Goal: Task Accomplishment & Management: Complete application form

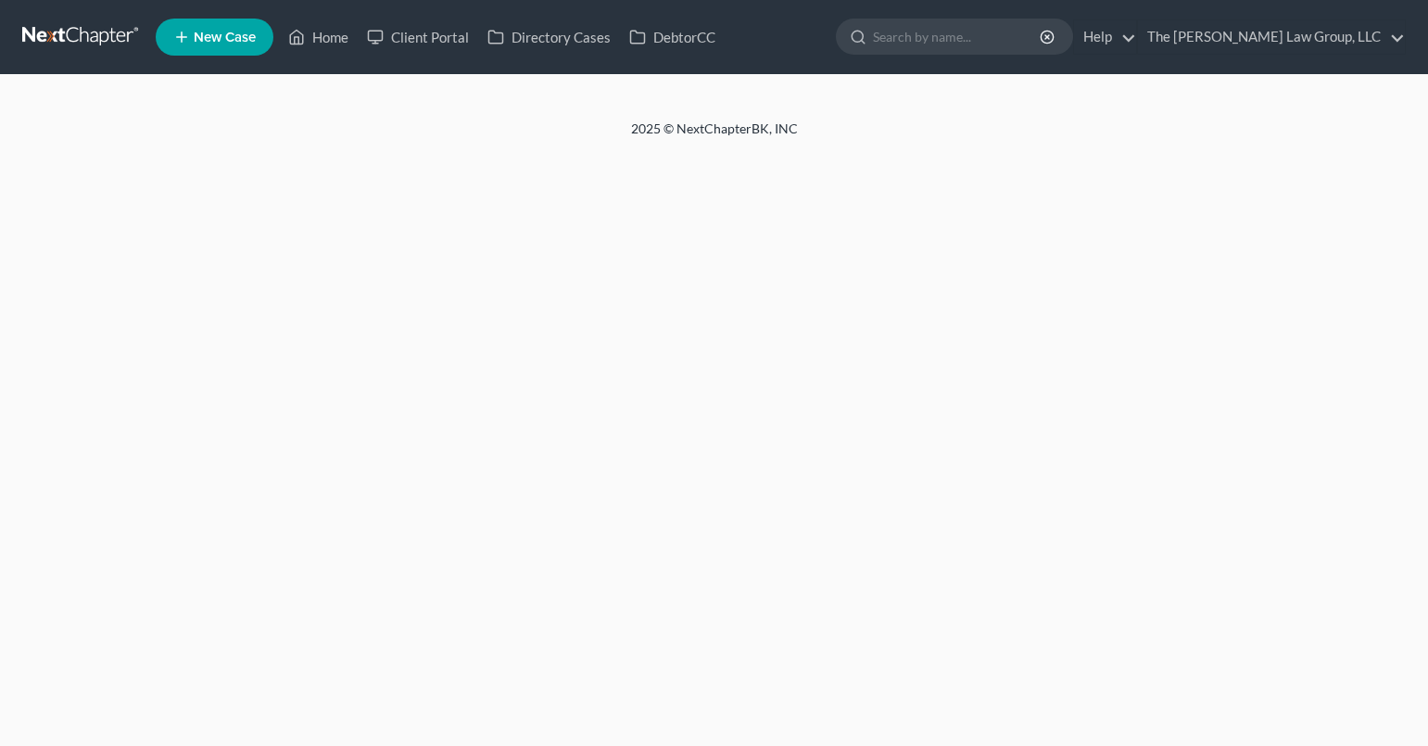
select select "0"
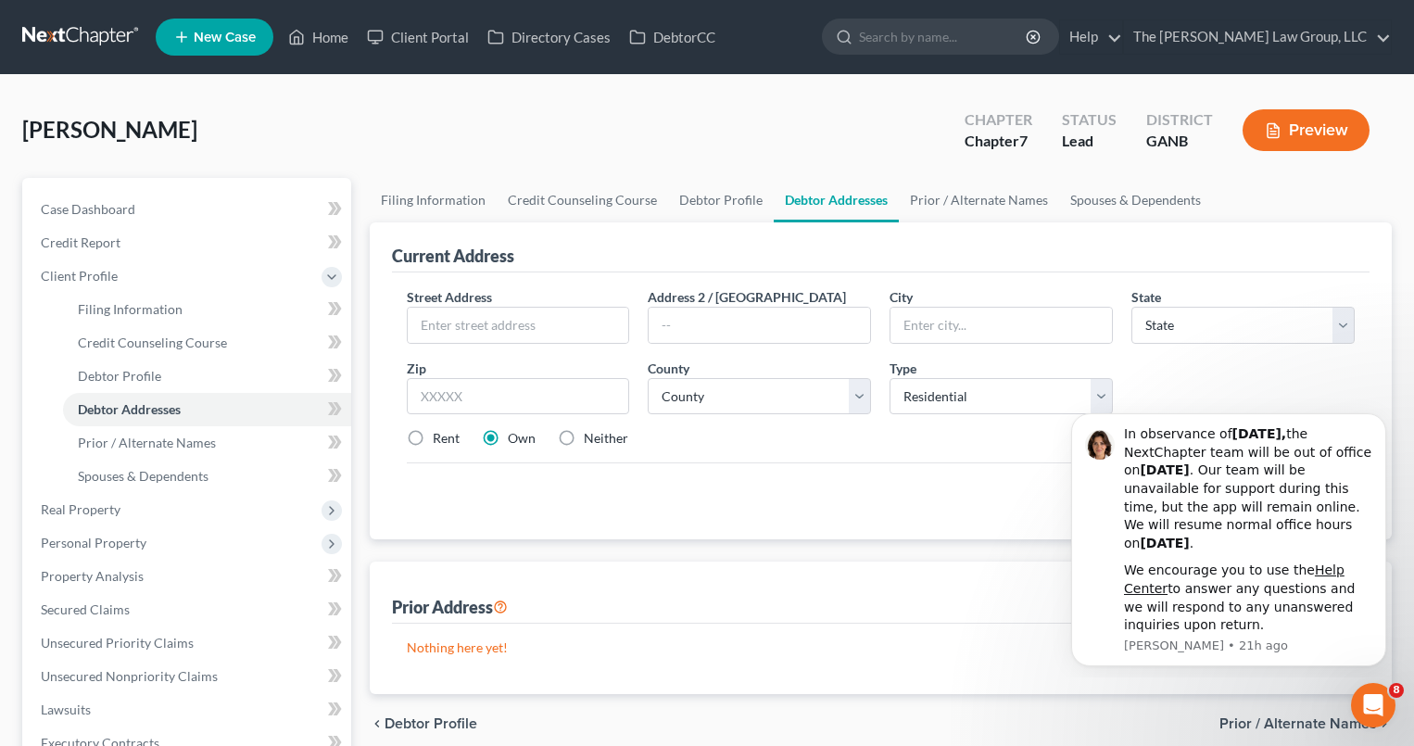
click at [222, 36] on span "New Case" at bounding box center [225, 38] width 62 height 14
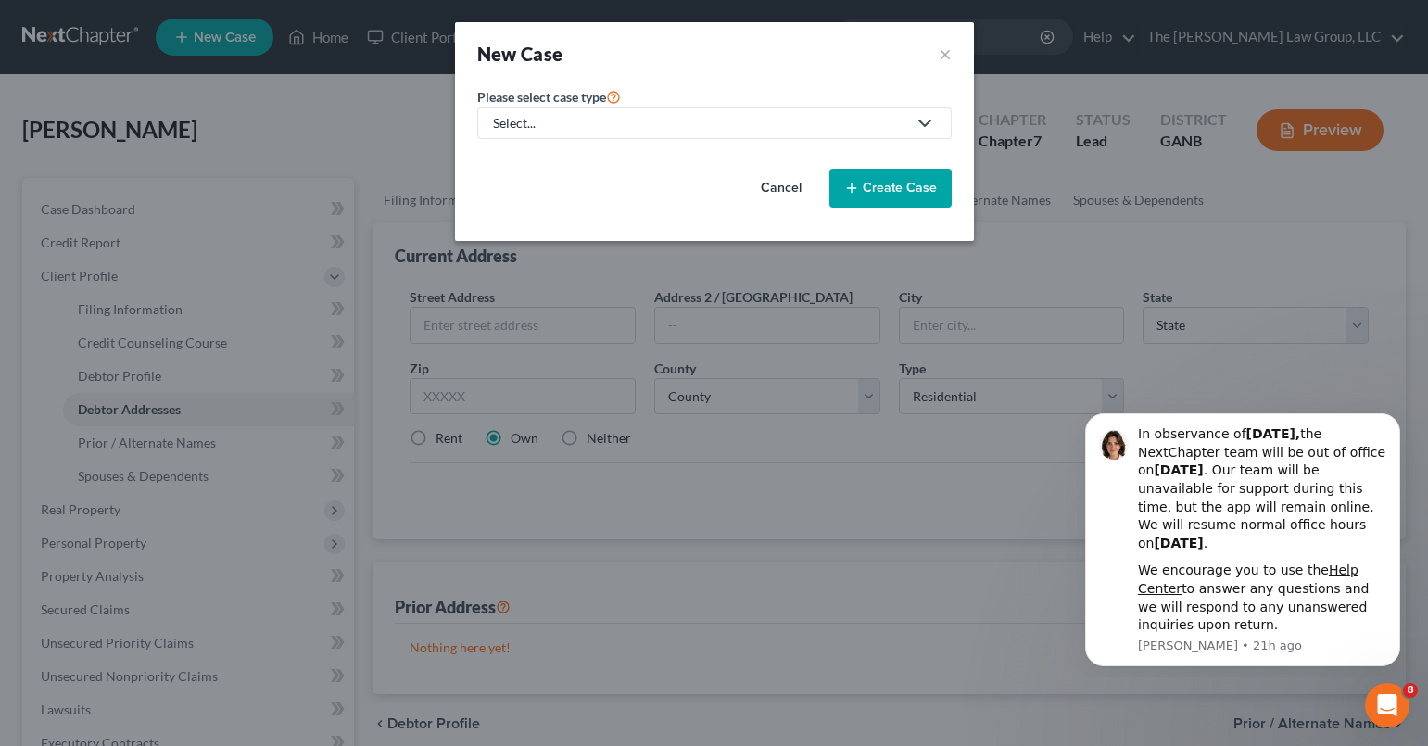
click at [927, 125] on icon at bounding box center [925, 123] width 22 height 22
click at [575, 158] on div "Bankruptcy" at bounding box center [566, 160] width 143 height 19
select select "19"
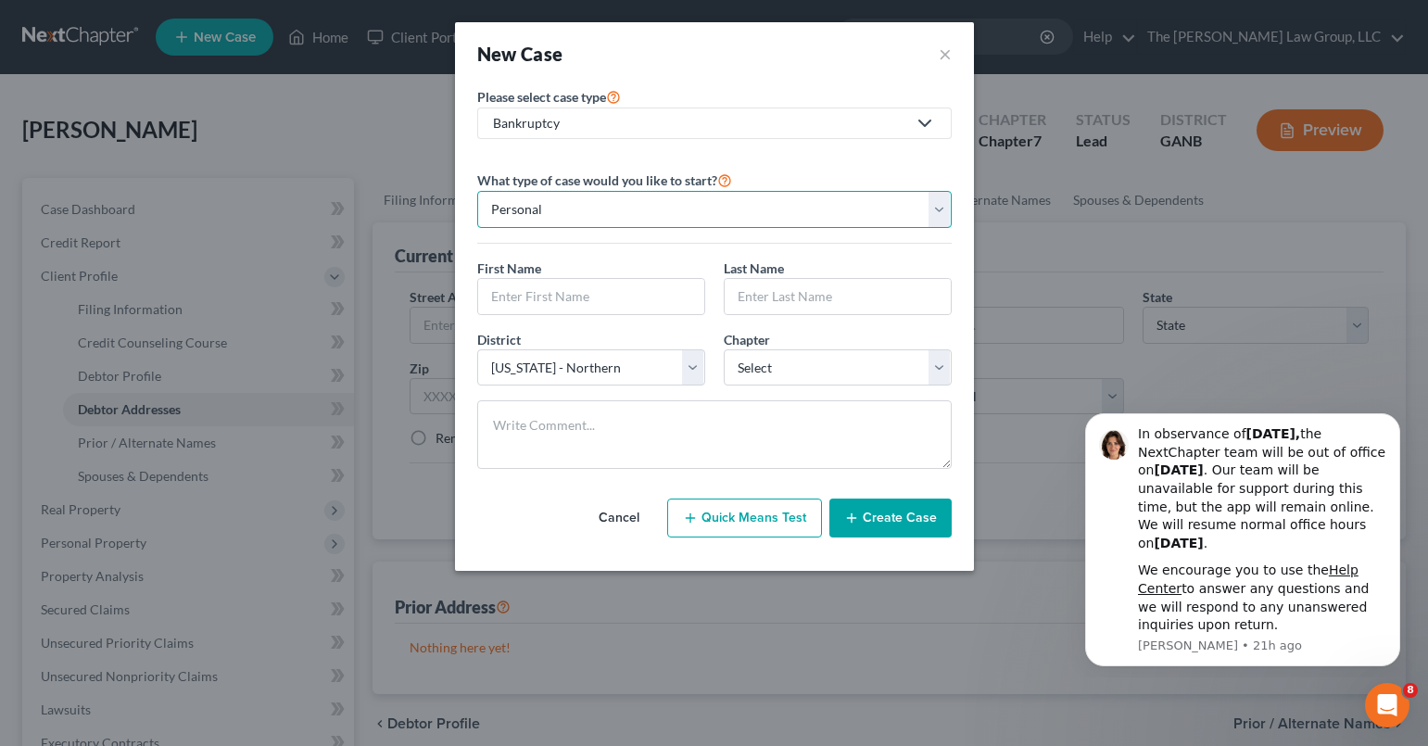
click at [942, 208] on select "Personal Business" at bounding box center [714, 209] width 474 height 37
click at [477, 191] on select "Personal Business" at bounding box center [714, 209] width 474 height 37
click at [623, 289] on input "text" at bounding box center [591, 296] width 226 height 35
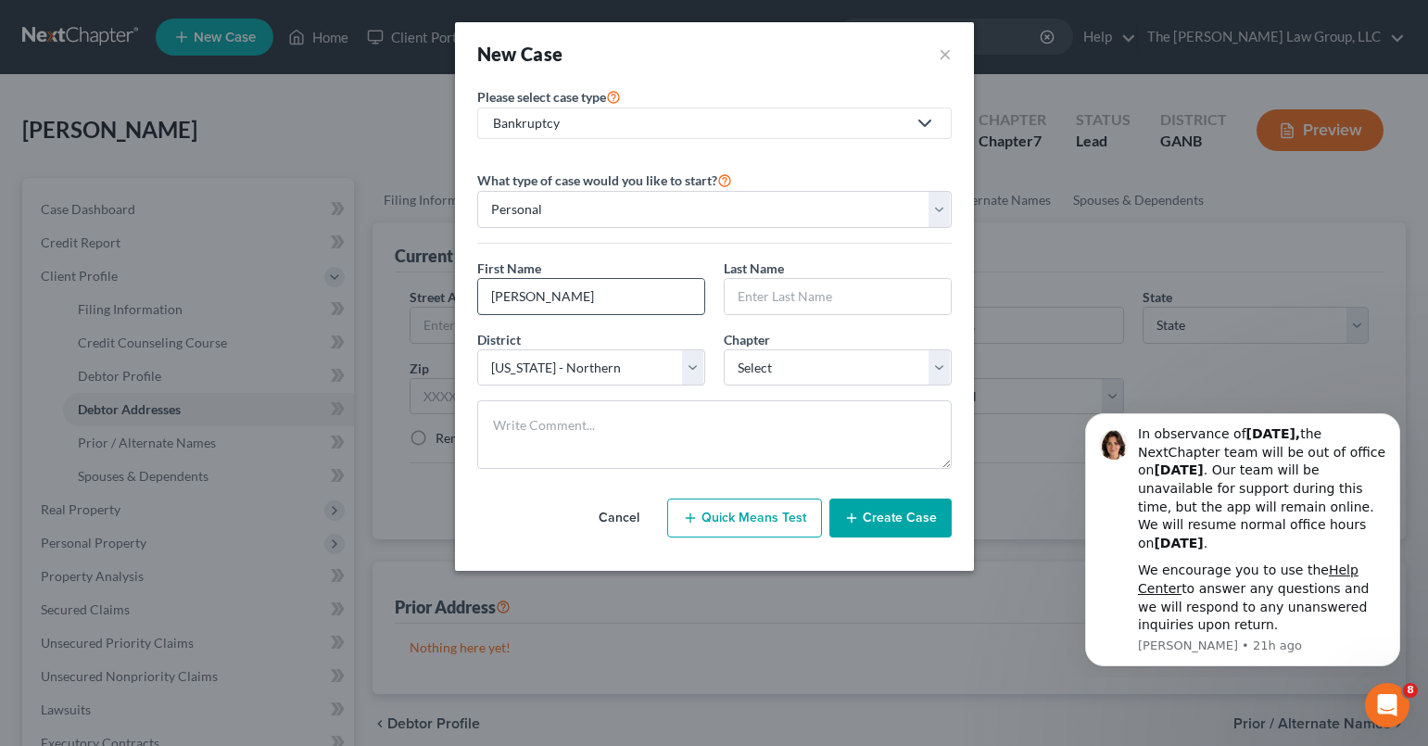
type input "[PERSON_NAME]"
click at [808, 363] on select "Select 7 11 12 13" at bounding box center [838, 367] width 228 height 37
select select "0"
click at [724, 349] on select "Select 7 11 12 13" at bounding box center [838, 367] width 228 height 37
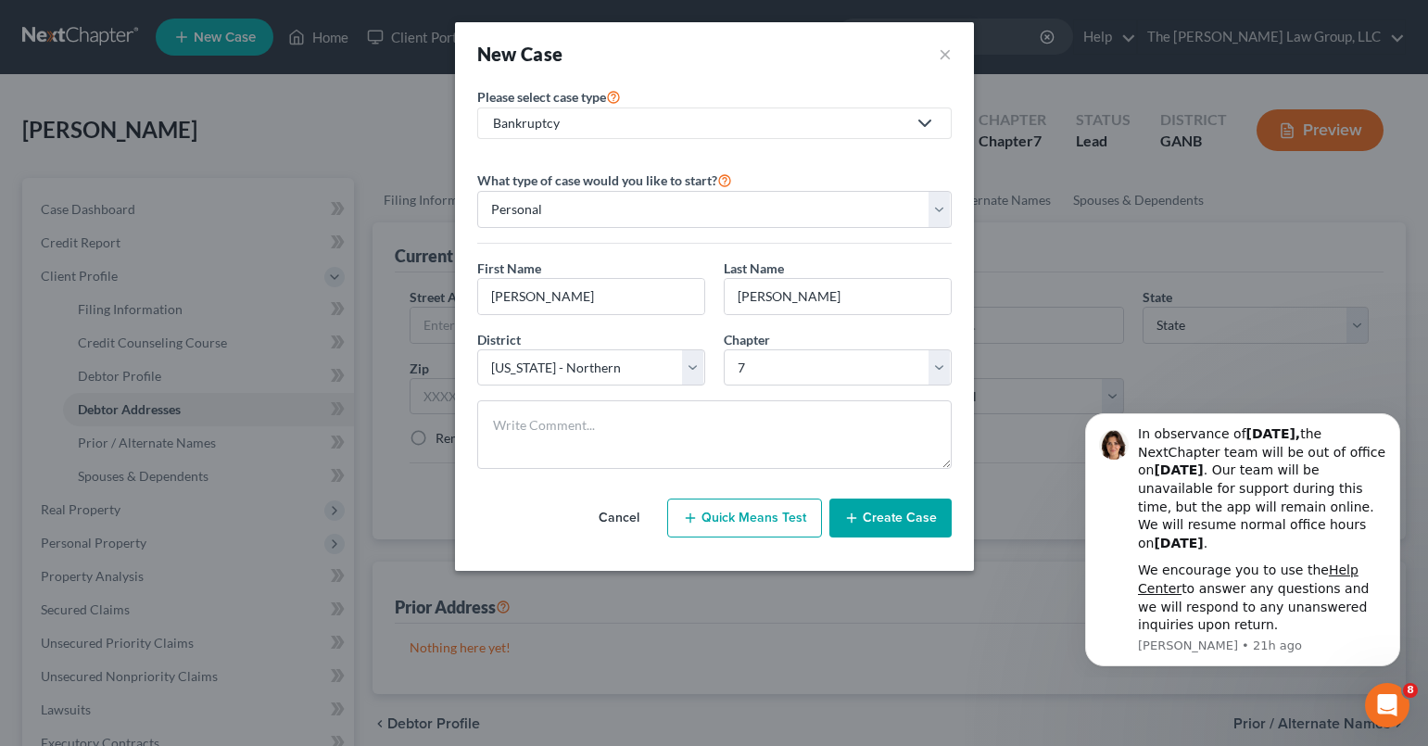
click at [897, 511] on button "Create Case" at bounding box center [890, 517] width 122 height 39
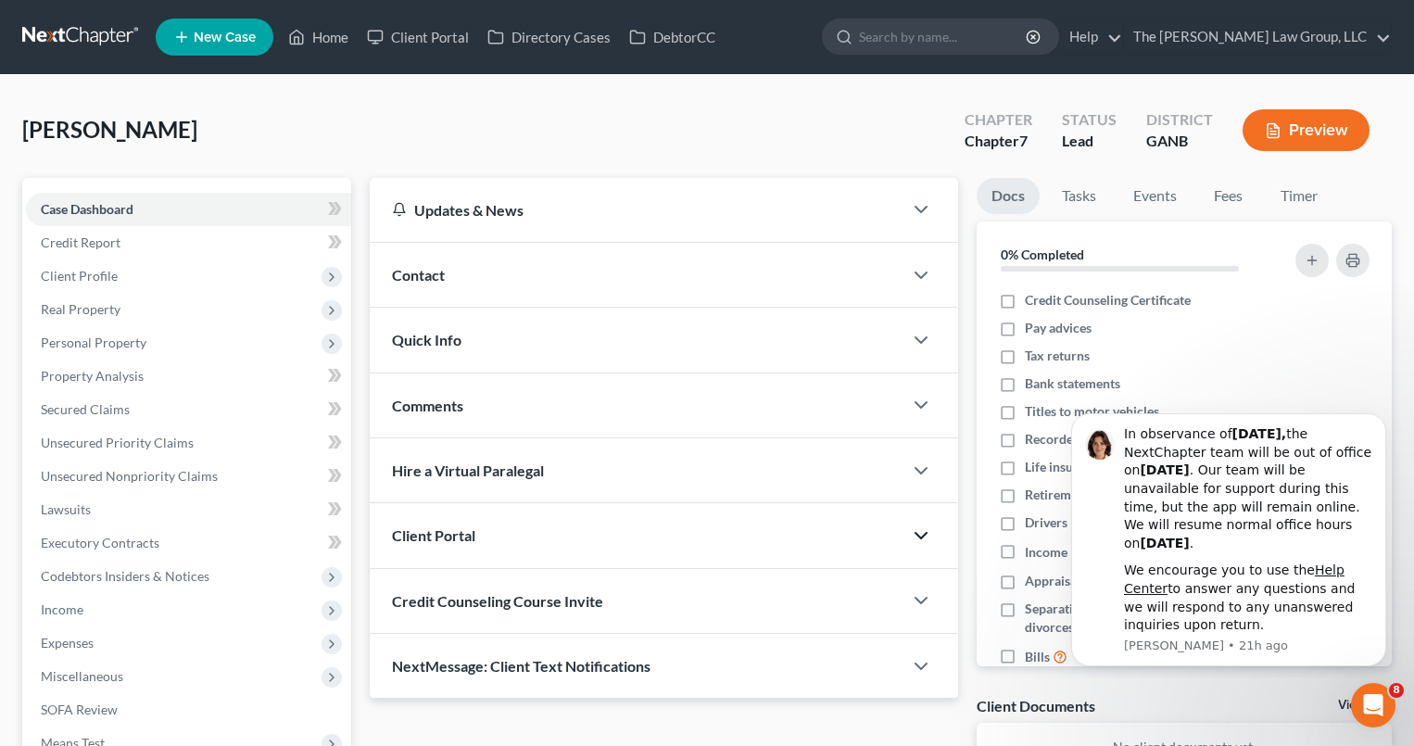
click at [915, 535] on icon "button" at bounding box center [921, 535] width 22 height 22
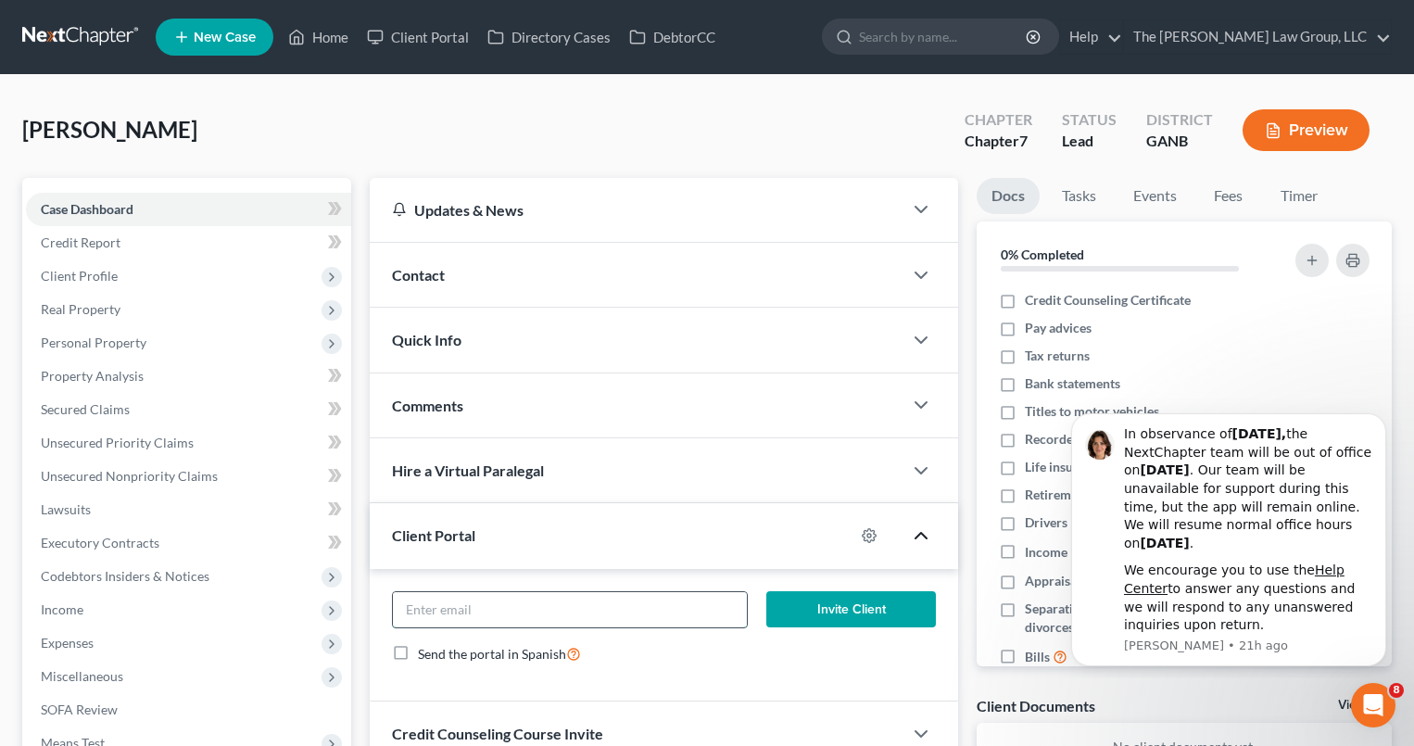
click at [692, 598] on input "email" at bounding box center [570, 609] width 355 height 35
type input "[EMAIL_ADDRESS][DOMAIN_NAME]"
click at [843, 610] on button "Invite Client" at bounding box center [850, 609] width 169 height 37
